Goal: Check status: Check status

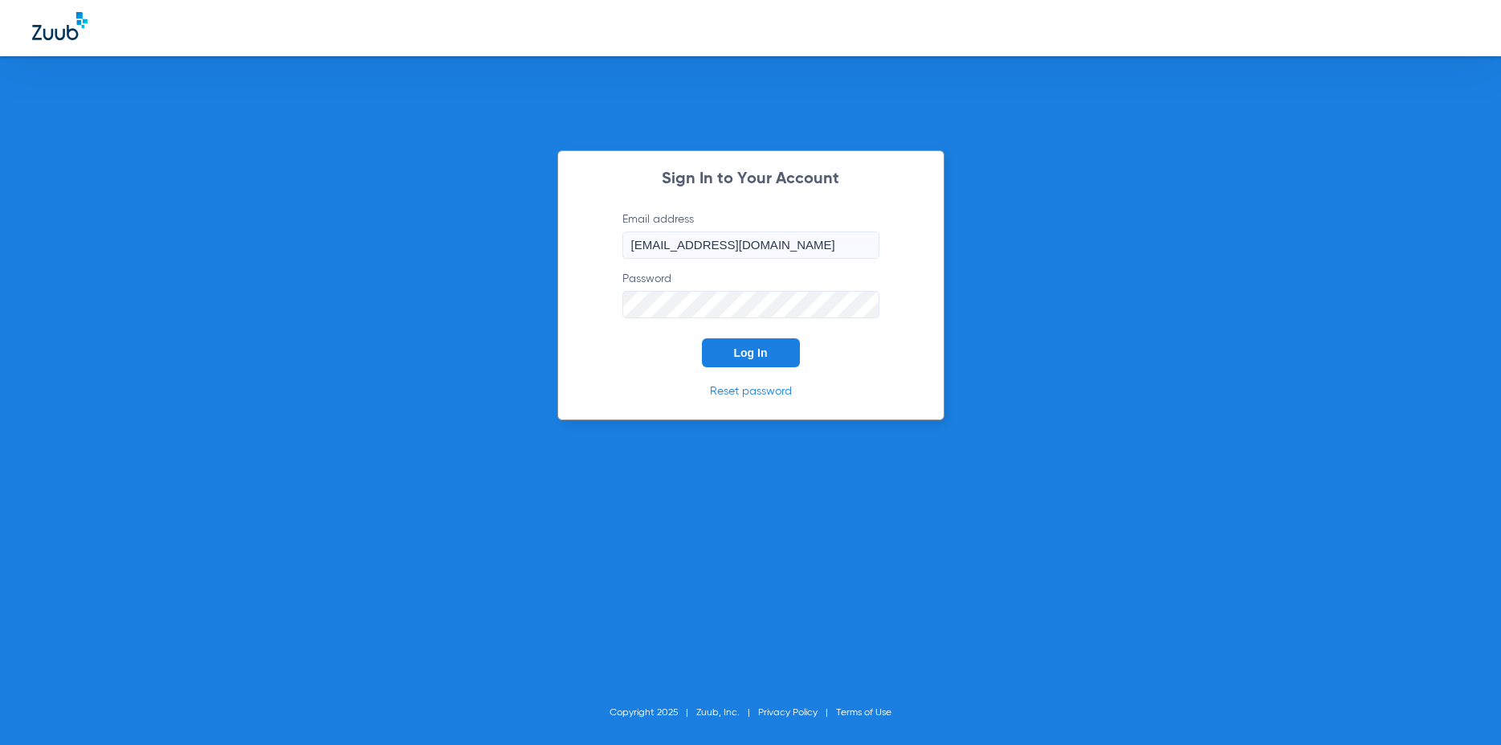
click at [766, 368] on div "Sign In to Your Account Email address [EMAIL_ADDRESS][DOMAIN_NAME] Password Log…" at bounding box center [750, 285] width 387 height 270
drag, startPoint x: 750, startPoint y: 350, endPoint x: 742, endPoint y: 349, distance: 8.1
click at [744, 349] on span "Log In" at bounding box center [751, 352] width 34 height 13
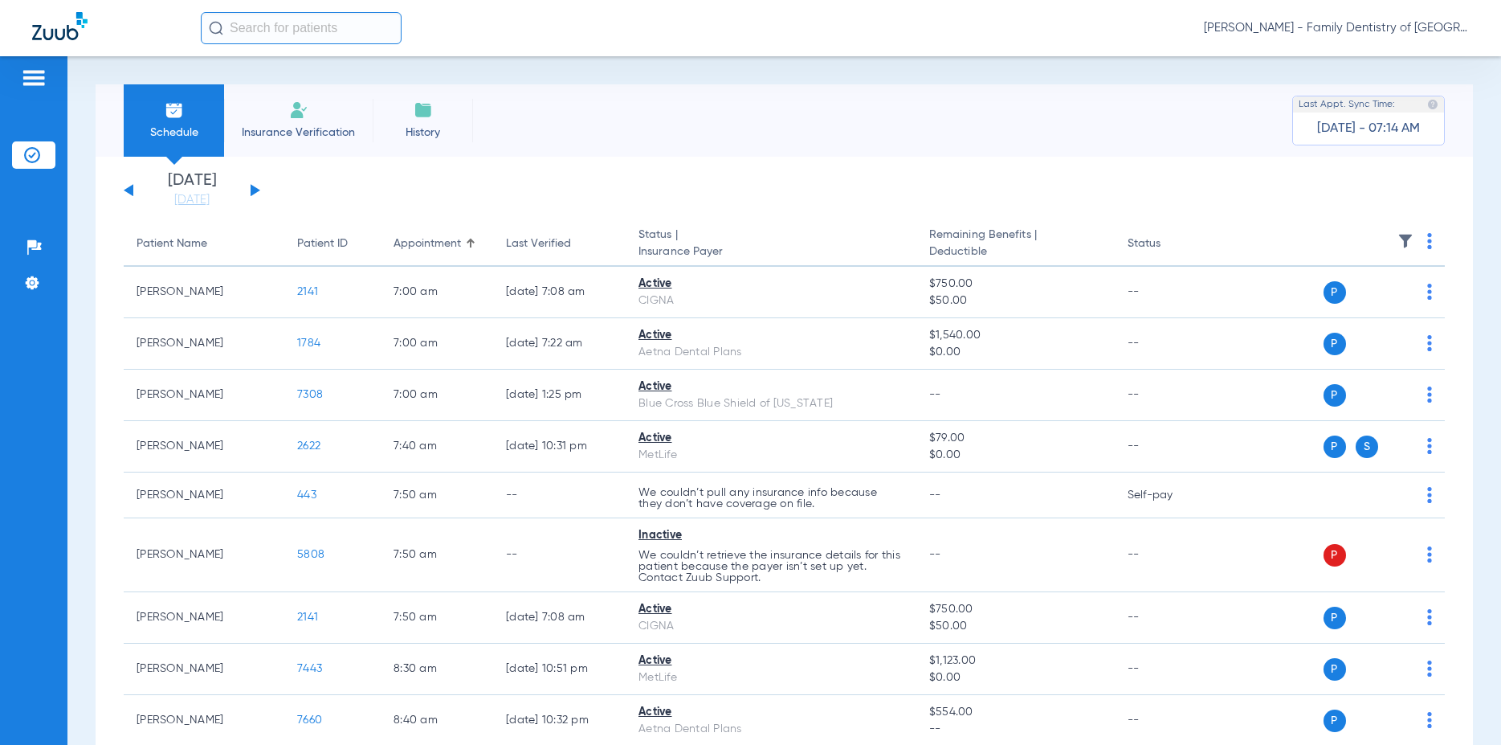
click at [252, 190] on button at bounding box center [256, 190] width 10 height 12
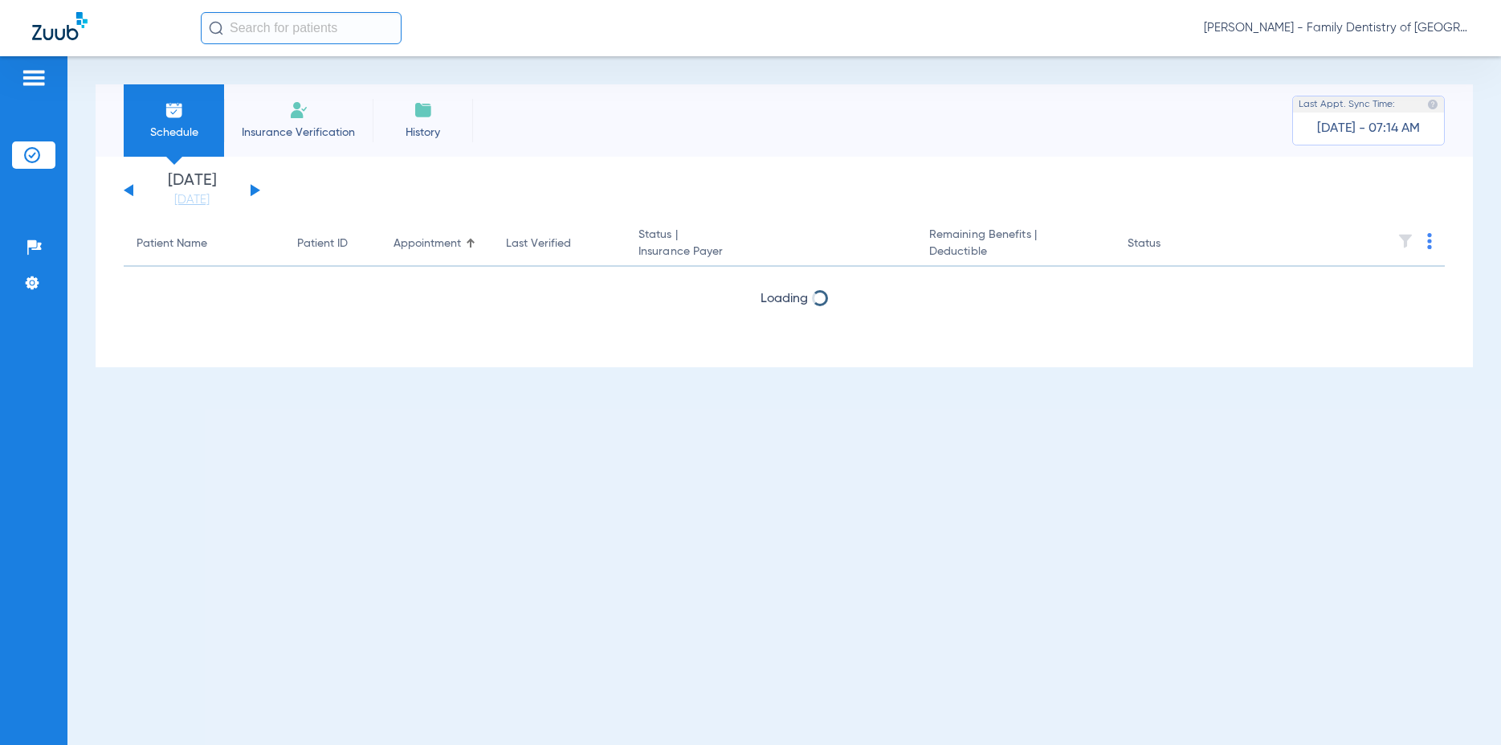
click at [253, 189] on button at bounding box center [256, 190] width 10 height 12
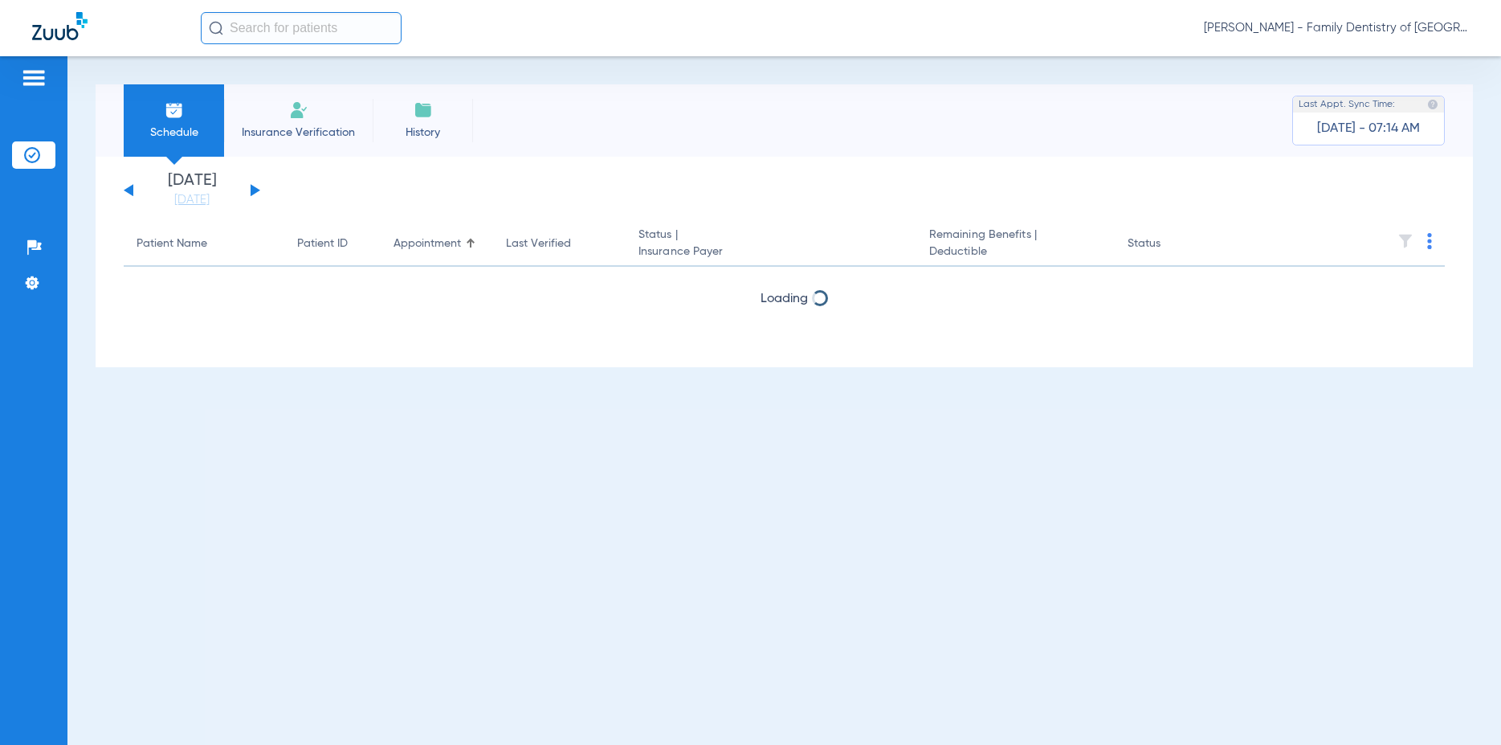
click at [253, 189] on button at bounding box center [256, 190] width 10 height 12
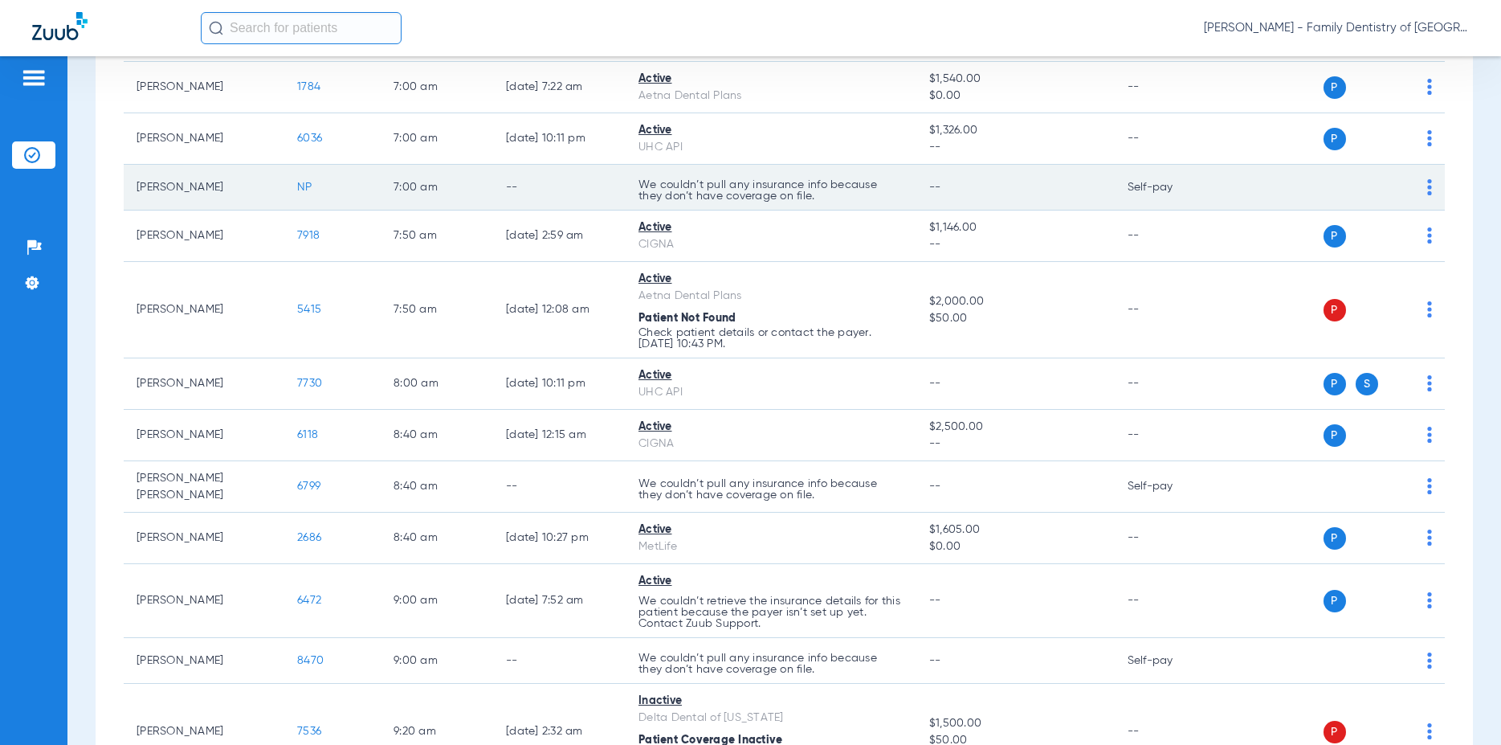
scroll to position [41, 0]
